Goal: Complete application form

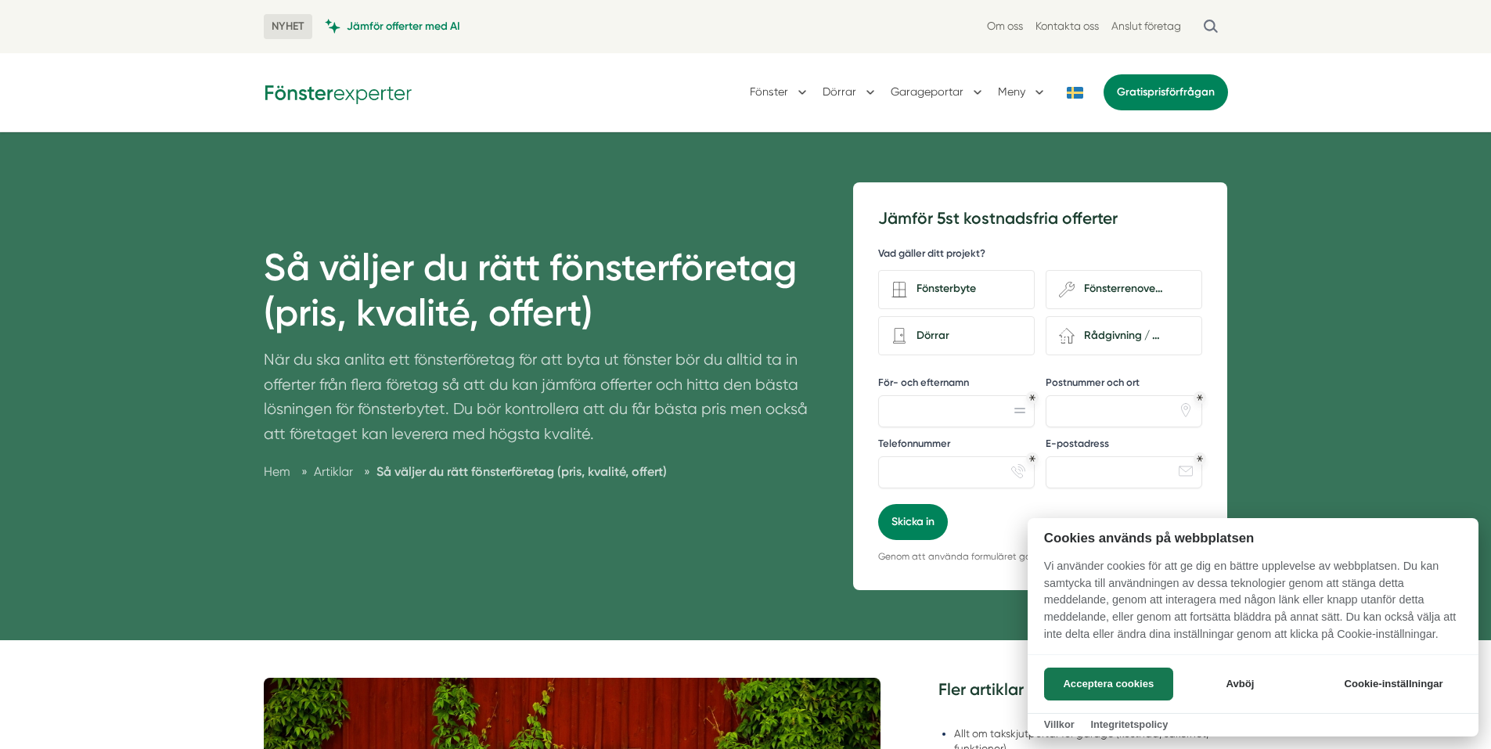
click at [944, 290] on div at bounding box center [745, 374] width 1491 height 749
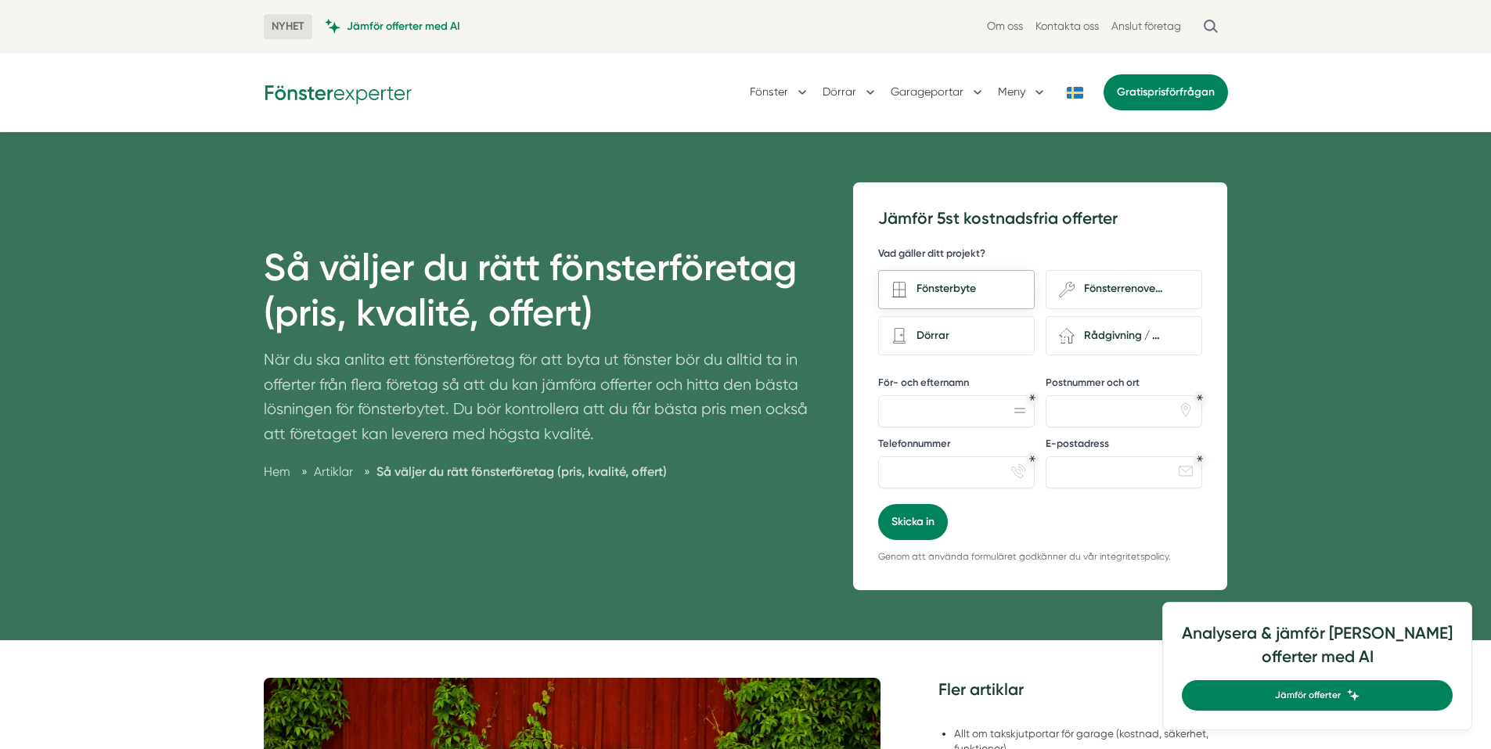
click at [930, 287] on div "Fönsterbyte" at bounding box center [964, 289] width 114 height 21
click at [0, 0] on input "Fönsterbyte" at bounding box center [0, 0] width 0 height 0
click at [928, 395] on div "För- och efternamn" at bounding box center [956, 402] width 157 height 52
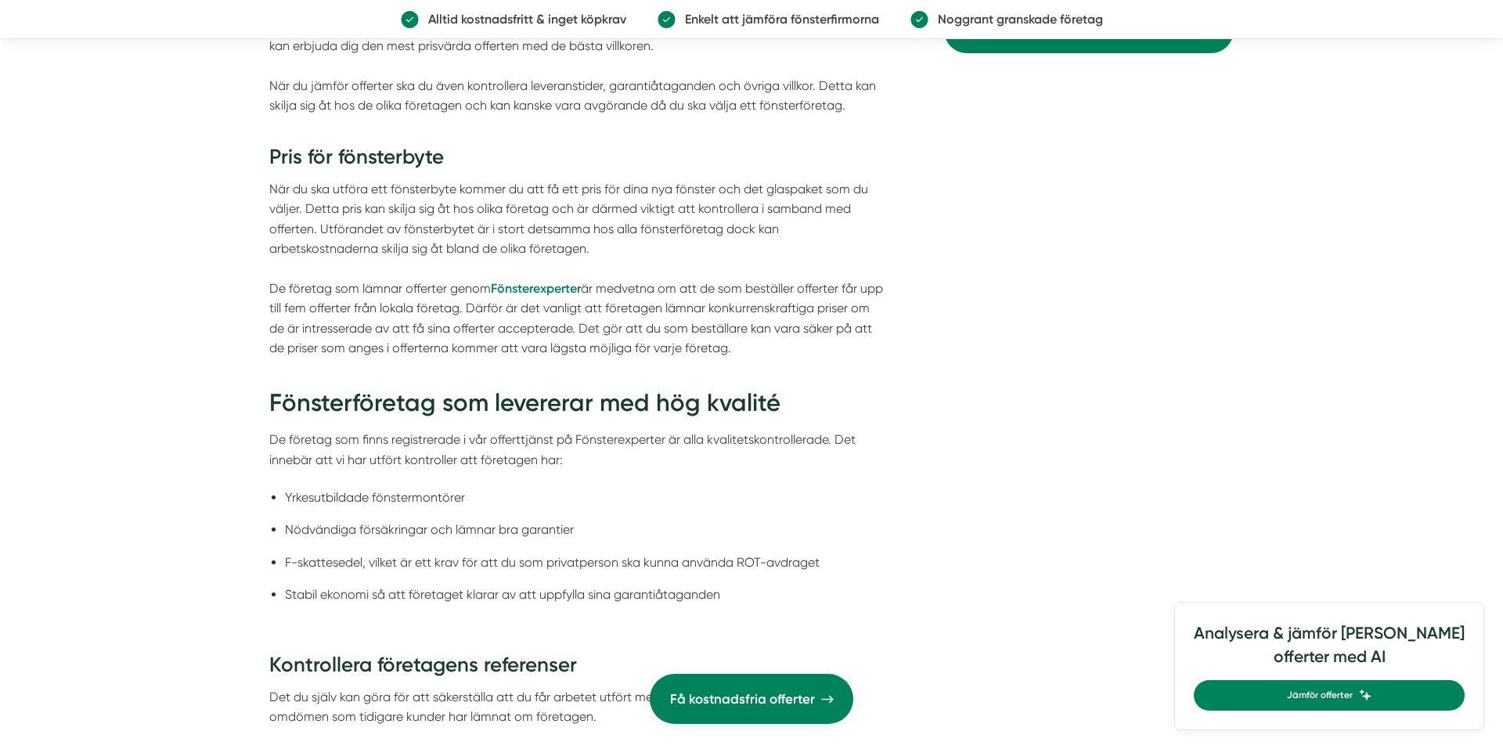
scroll to position [2427, 0]
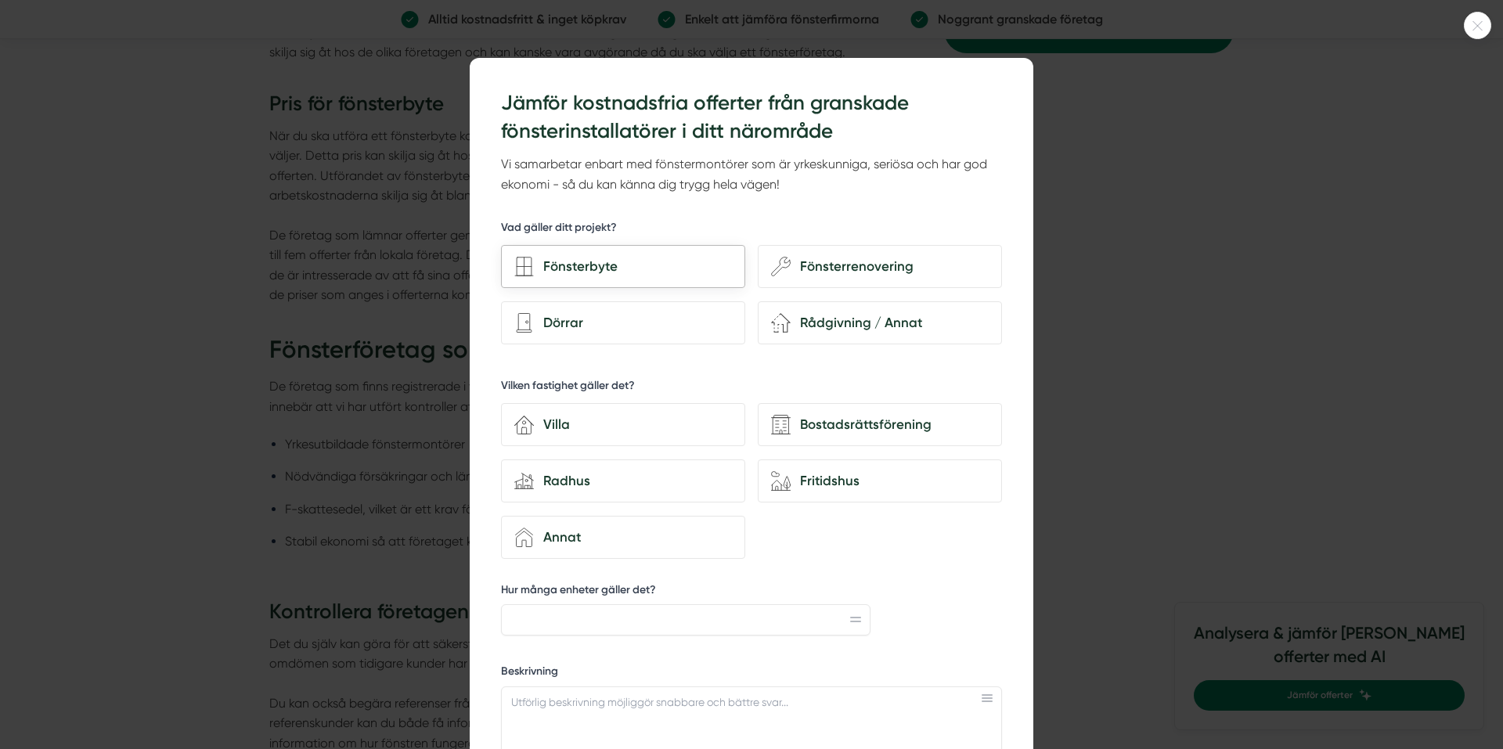
click at [567, 270] on div "Fönsterbyte" at bounding box center [633, 266] width 198 height 21
click at [0, 0] on input "Fönsterbyte" at bounding box center [0, 0] width 0 height 0
click at [550, 425] on div "Villa" at bounding box center [633, 424] width 198 height 21
click at [0, 0] on input "house-3 Villa" at bounding box center [0, 0] width 0 height 0
click at [607, 616] on input "Hur många enheter gäller det?" at bounding box center [685, 619] width 369 height 31
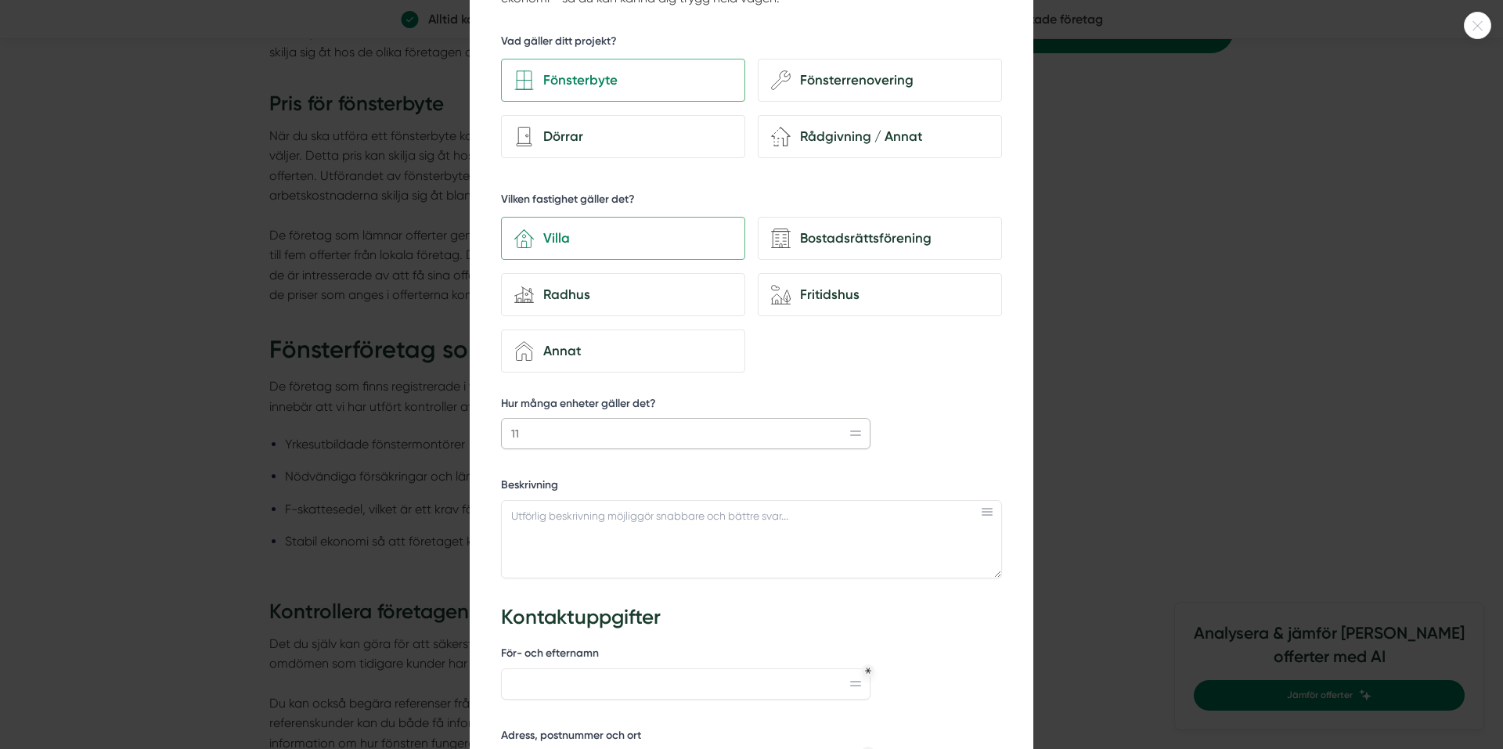
scroll to position [235, 0]
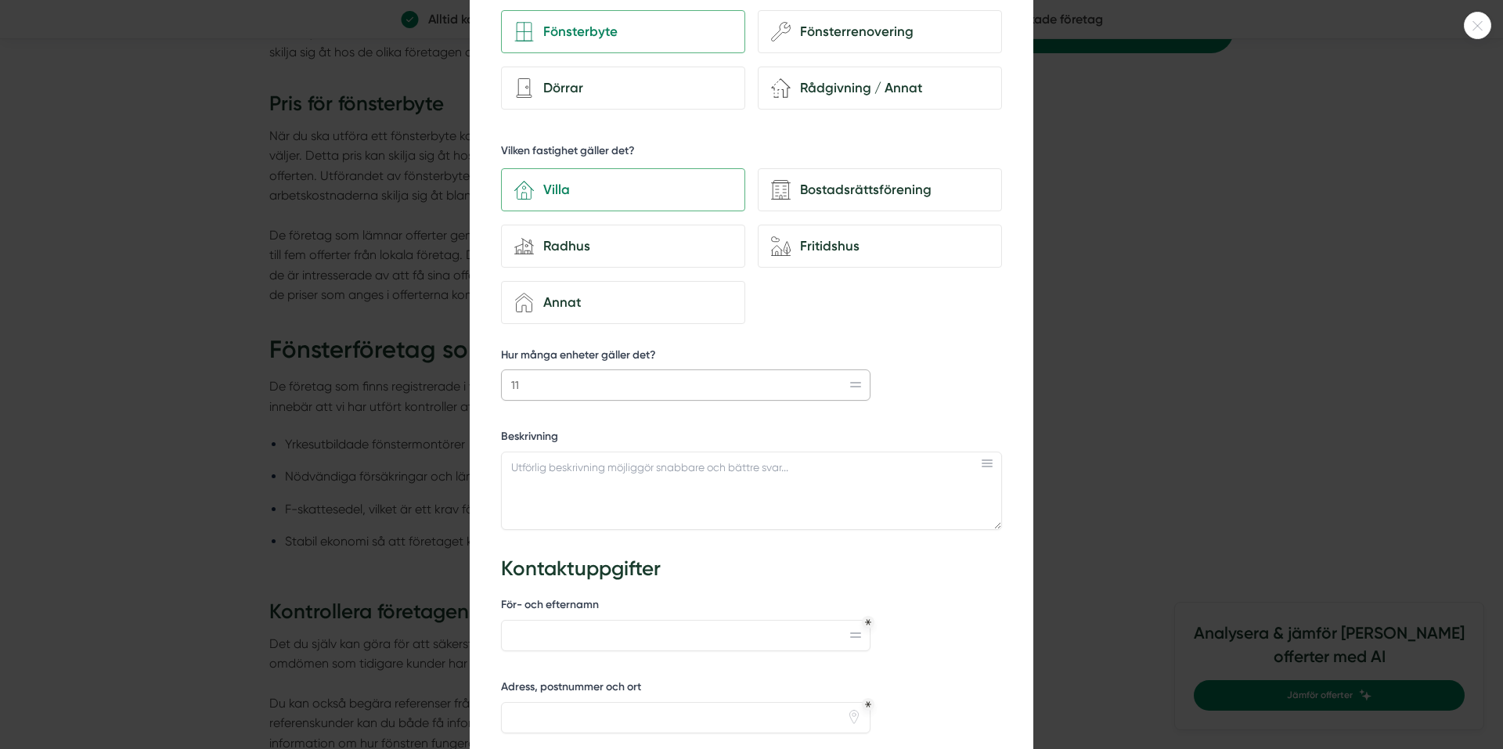
type input "11"
click at [576, 471] on textarea "Beskrivning" at bounding box center [751, 491] width 501 height 78
paste textarea "Vi önskar två olika offerter: 1) Önskar offert på byte av två fönster på gavlar…"
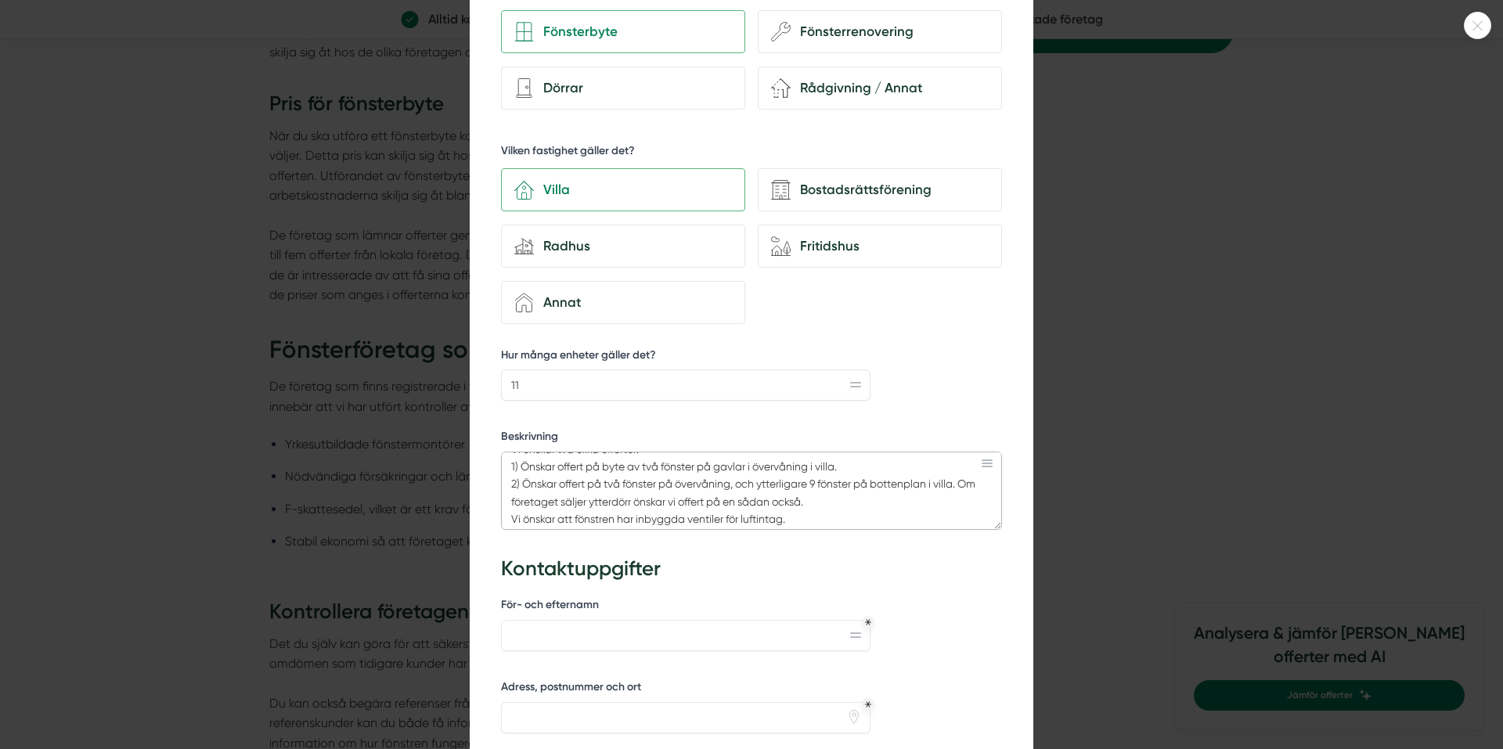
scroll to position [23, 0]
drag, startPoint x: 842, startPoint y: 497, endPoint x: 482, endPoint y: 501, distance: 360.1
click at [482, 501] on div "352d2199-2346-4c34-837f-44109c5eb61c Jämför kostnadsfria offerter från granskad…" at bounding box center [752, 451] width 564 height 1256
drag, startPoint x: 504, startPoint y: 514, endPoint x: 631, endPoint y: 521, distance: 127.0
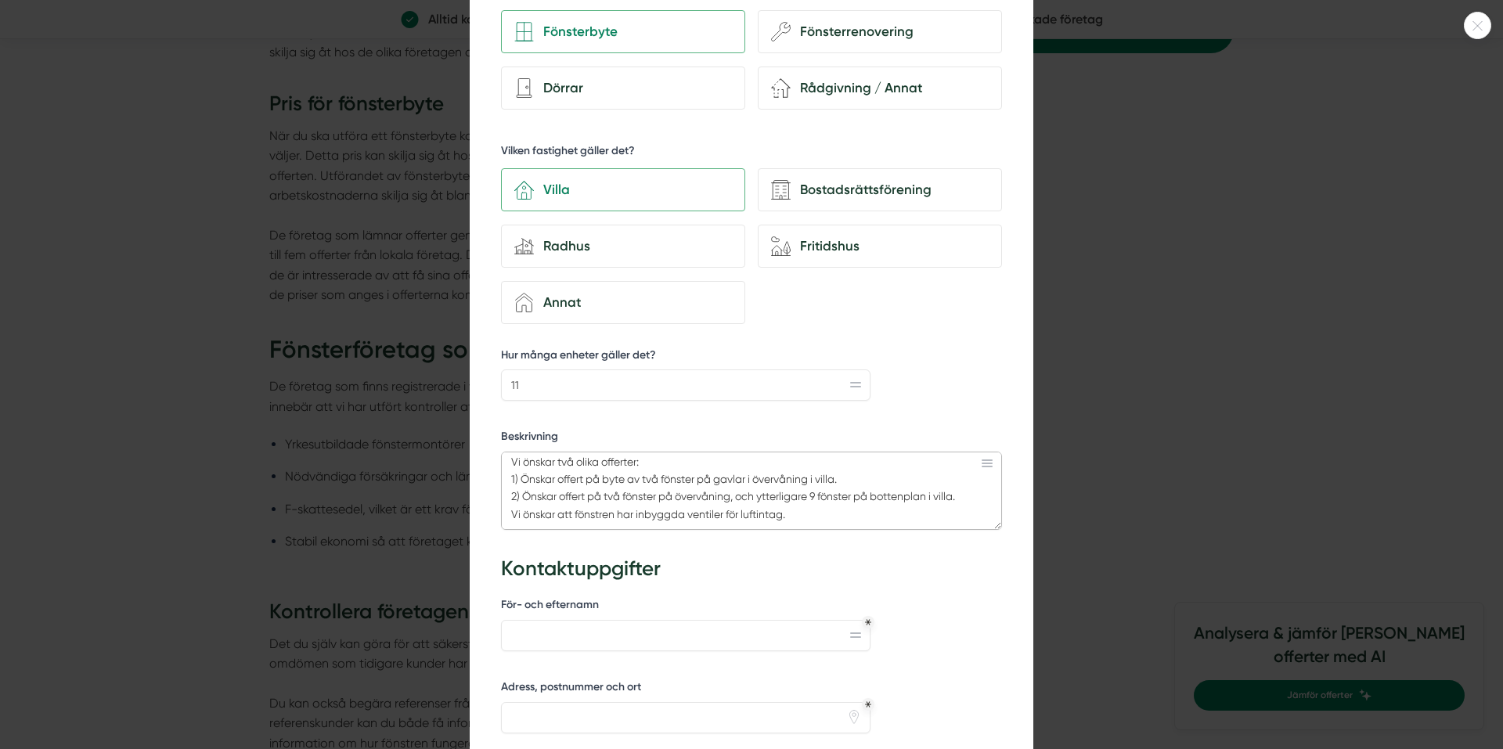
click at [631, 521] on textarea "Vi önskar två olika offerter: 1) Önskar offert på byte av två fönster på gavlar…" at bounding box center [751, 491] width 501 height 78
type textarea "Vi önskar två olika offerter: 1) Önskar offert på byte av två fönster på gavlar…"
click at [768, 632] on input "För- och efternamn" at bounding box center [685, 635] width 369 height 31
type input "[PERSON_NAME]"
type input "0705644021"
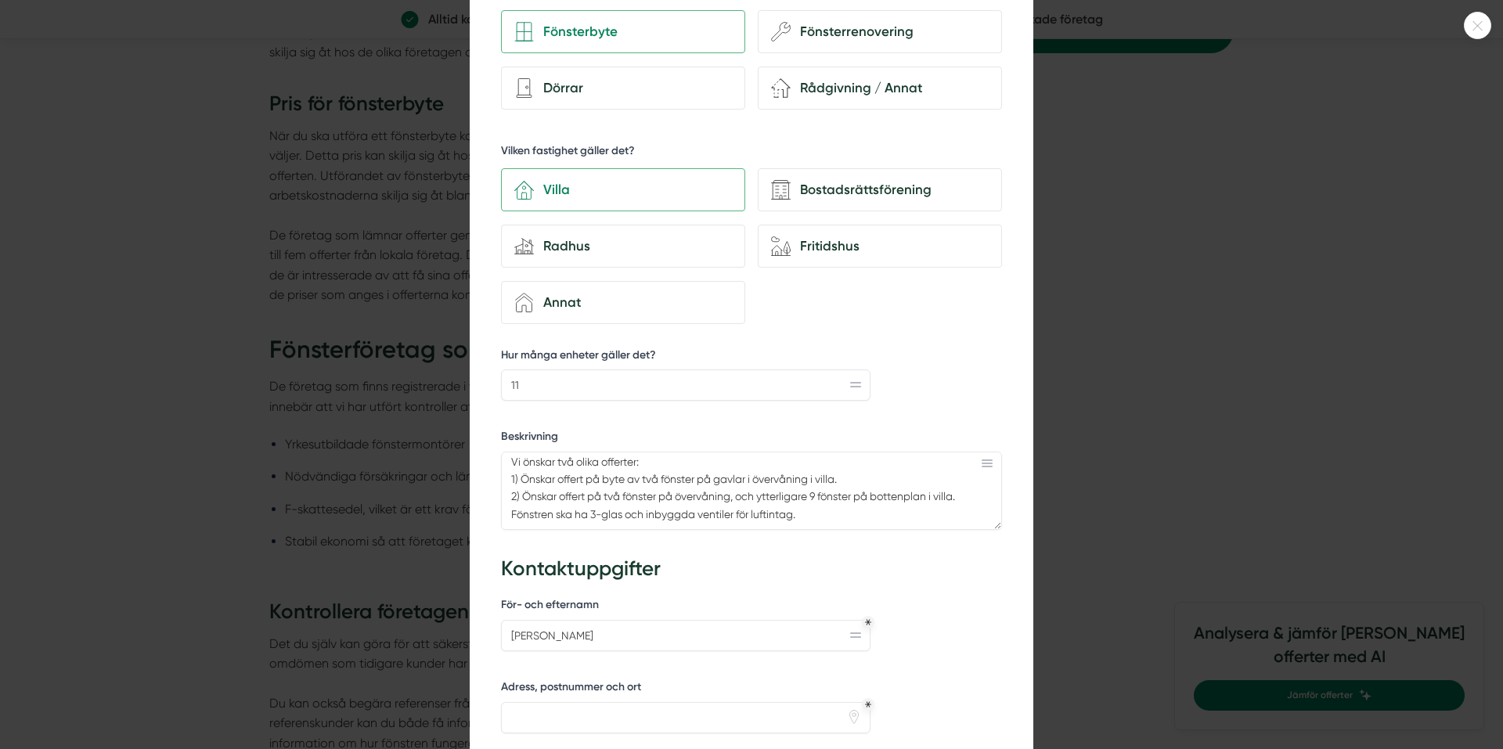
type input "[PERSON_NAME][EMAIL_ADDRESS][DOMAIN_NAME]"
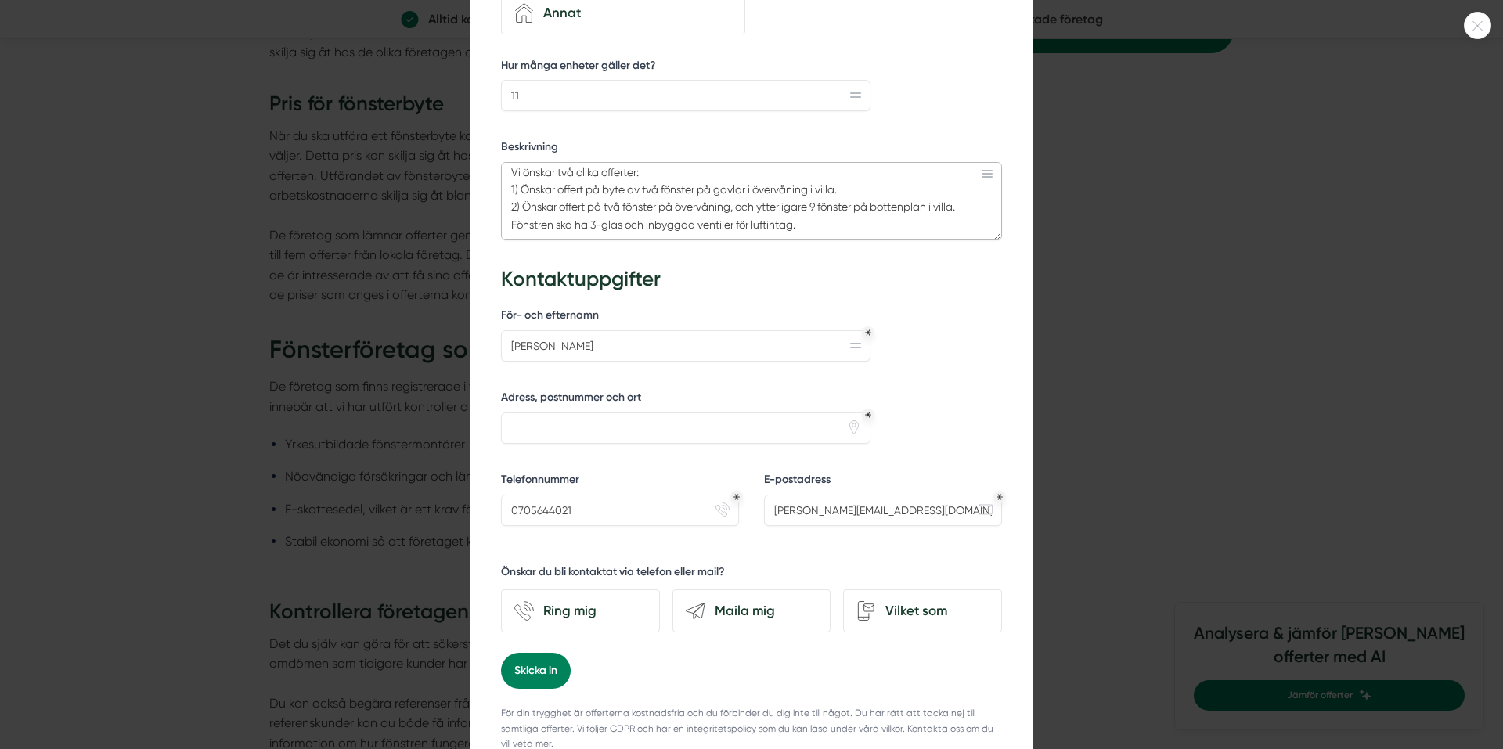
scroll to position [635, 0]
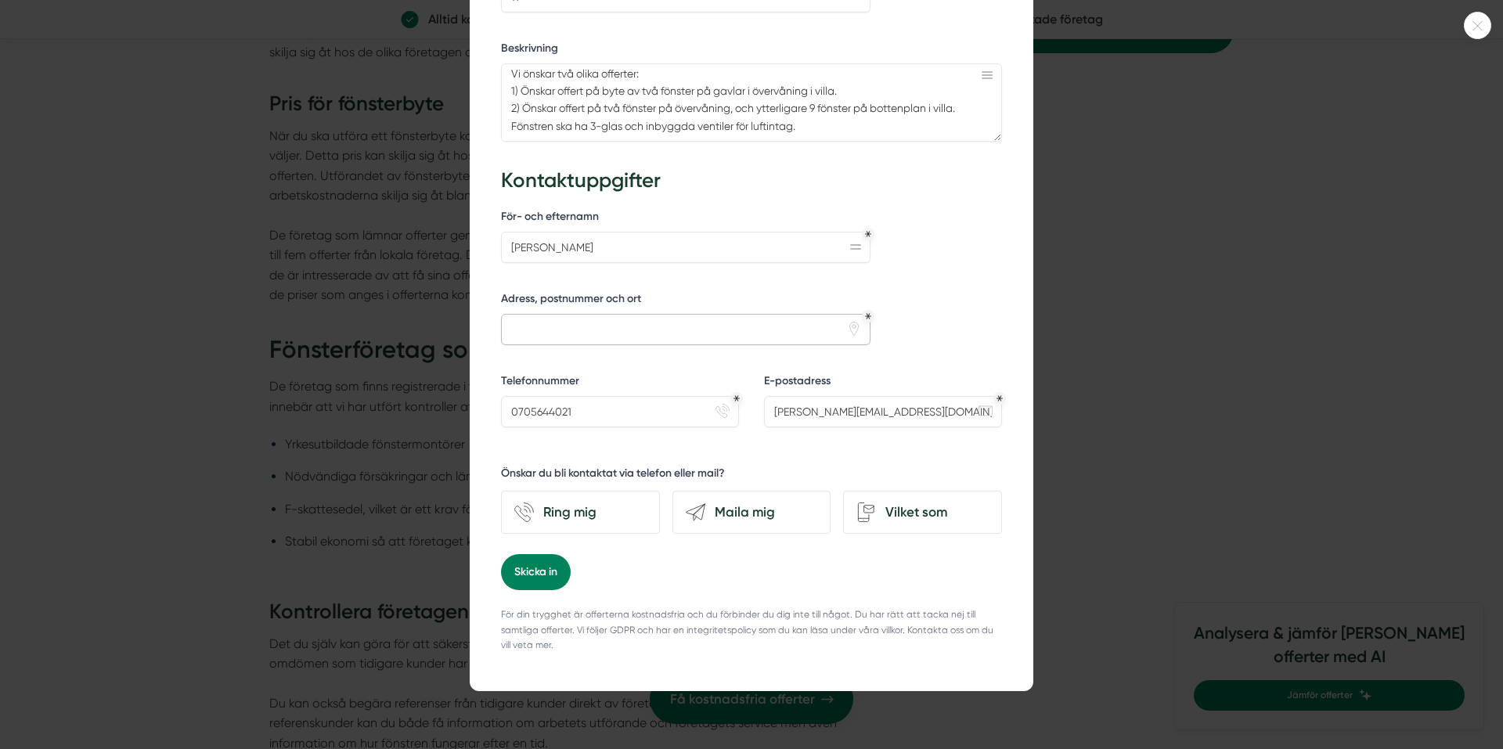
click at [651, 314] on input "Adress, postnummer och ort" at bounding box center [685, 329] width 369 height 31
click at [568, 319] on input "Fornminnesv.10" at bounding box center [685, 329] width 369 height 31
click at [652, 322] on input "Fornminnesv. 10" at bounding box center [685, 329] width 369 height 31
type input "Fornminnesv. 10, 15257 [GEOGRAPHIC_DATA]"
click at [898, 502] on div "Vilket som" at bounding box center [932, 512] width 113 height 21
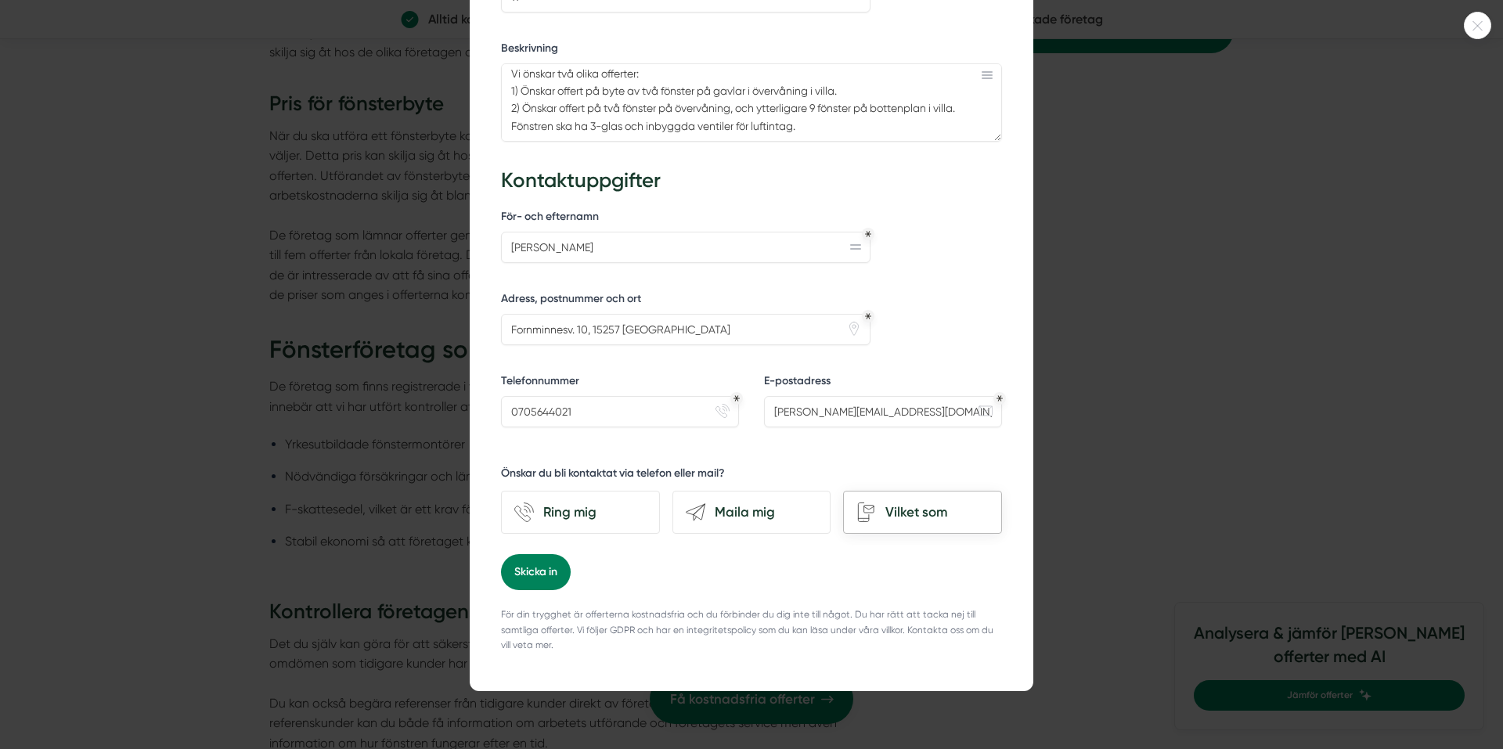
click at [0, 0] on input "Vilket som" at bounding box center [0, 0] width 0 height 0
click at [520, 559] on button "Skicka in" at bounding box center [536, 572] width 70 height 36
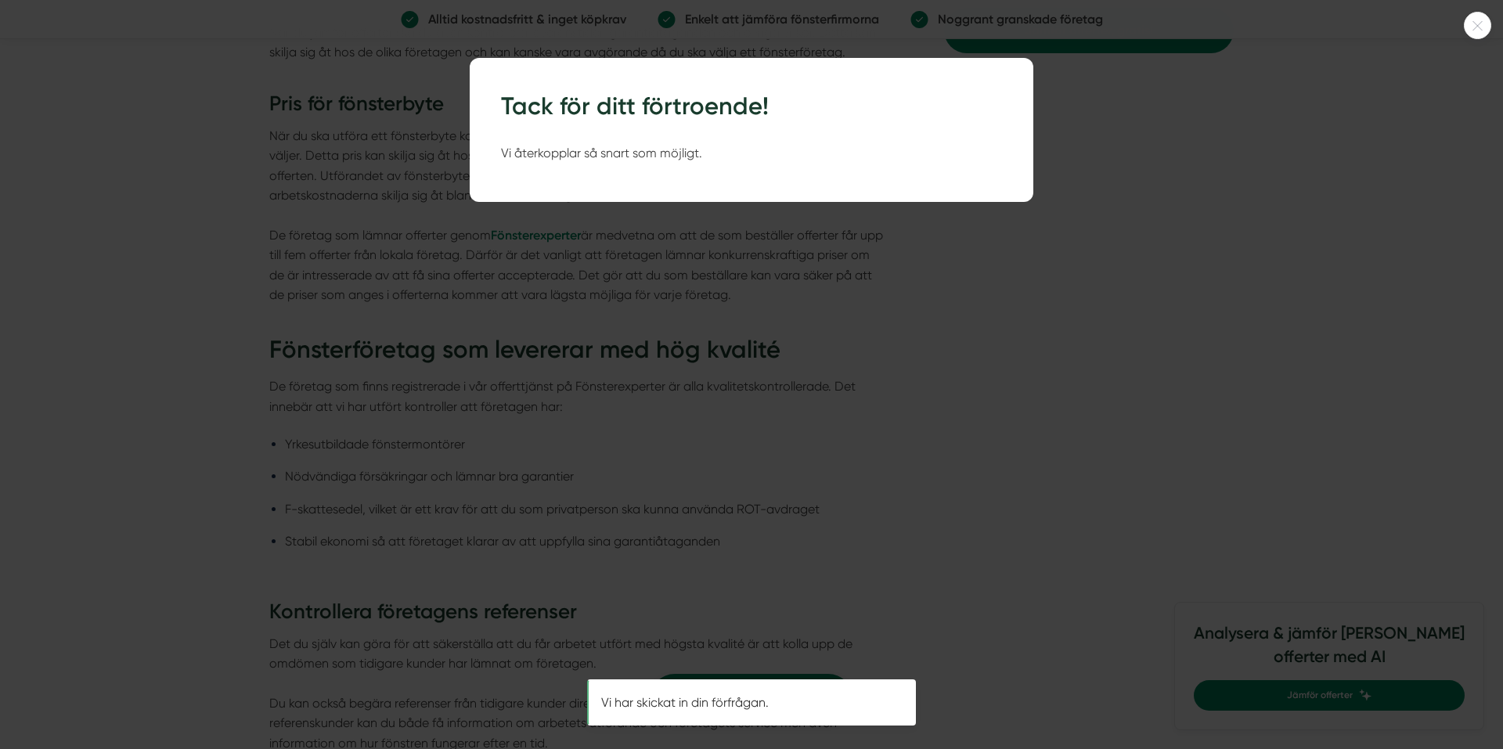
scroll to position [0, 0]
